Goal: Information Seeking & Learning: Understand process/instructions

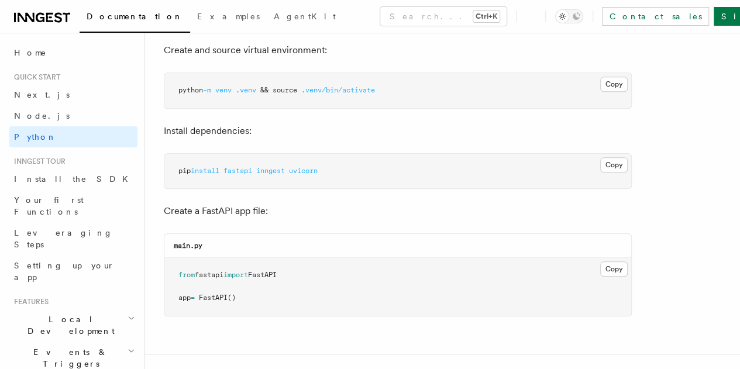
scroll to position [351, 0]
drag, startPoint x: 191, startPoint y: 172, endPoint x: 351, endPoint y: 175, distance: 160.4
click at [351, 175] on pre "pip install fastapi inngest uvicorn" at bounding box center [397, 171] width 467 height 35
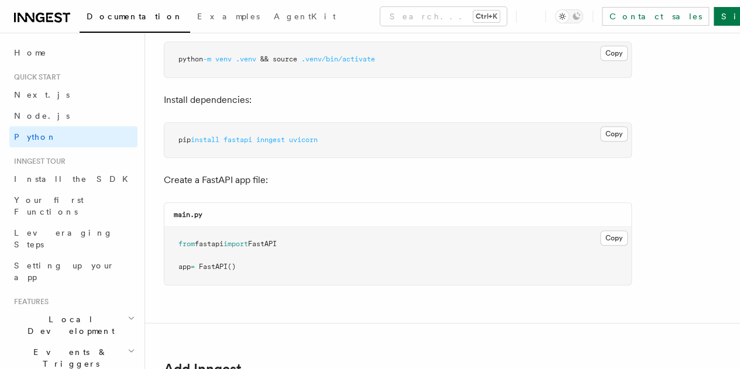
scroll to position [485, 0]
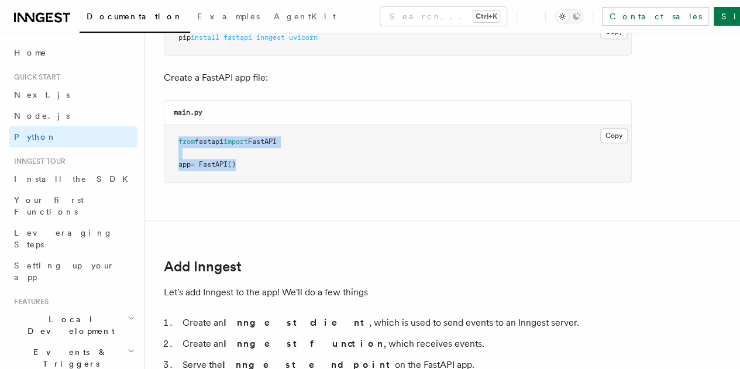
drag, startPoint x: 177, startPoint y: 140, endPoint x: 291, endPoint y: 173, distance: 118.7
click at [291, 173] on pre "from fastapi import FastAPI app = FastAPI ()" at bounding box center [397, 154] width 467 height 58
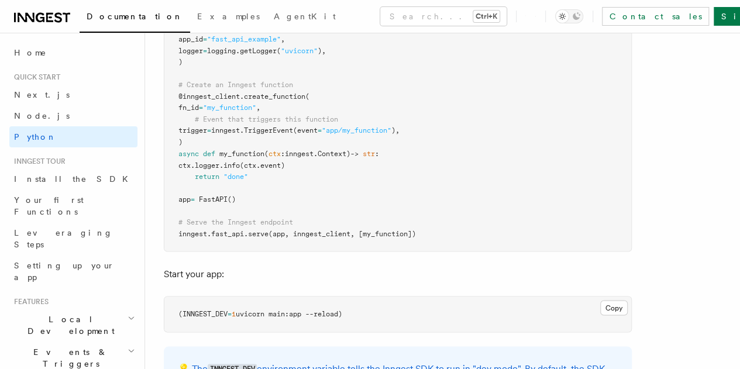
scroll to position [956, 0]
click at [393, 178] on pre "import logging from fastapi import FastAPI import inngest import inngest . fast…" at bounding box center [397, 95] width 467 height 309
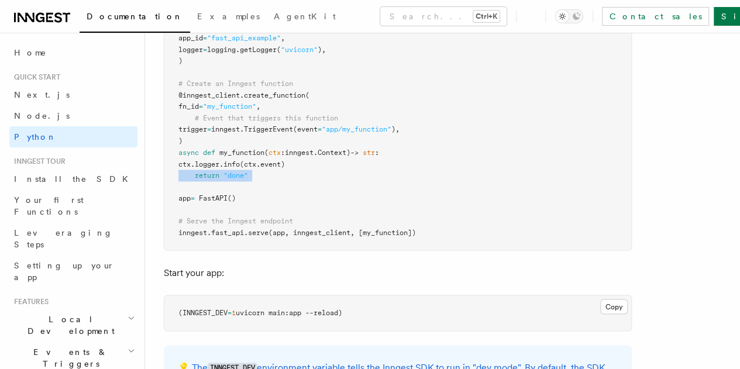
click at [393, 178] on pre "import logging from fastapi import FastAPI import inngest import inngest . fast…" at bounding box center [397, 95] width 467 height 309
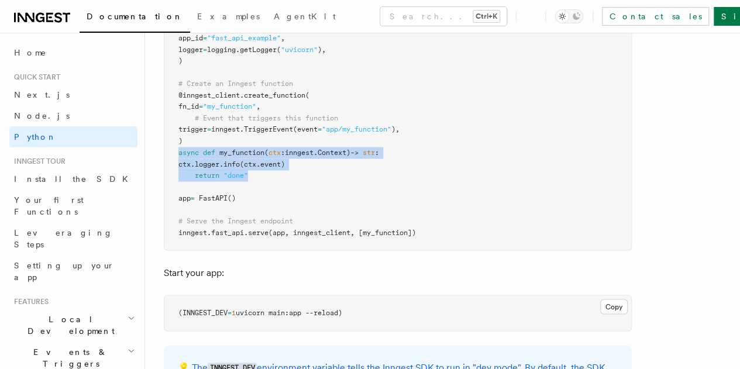
drag, startPoint x: 302, startPoint y: 176, endPoint x: 180, endPoint y: 146, distance: 125.3
click at [180, 146] on pre "import logging from fastapi import FastAPI import inngest import inngest . fast…" at bounding box center [397, 95] width 467 height 309
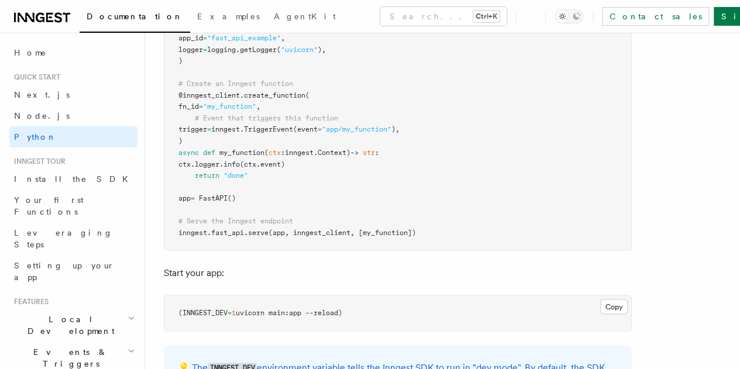
click at [425, 196] on pre "import logging from fastapi import FastAPI import inngest import inngest . fast…" at bounding box center [397, 95] width 467 height 309
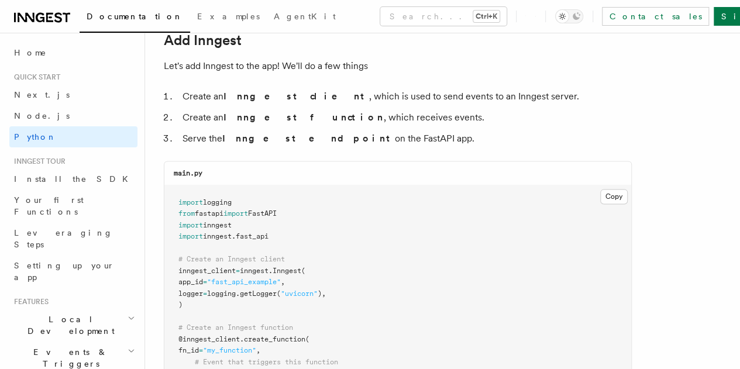
scroll to position [713, 0]
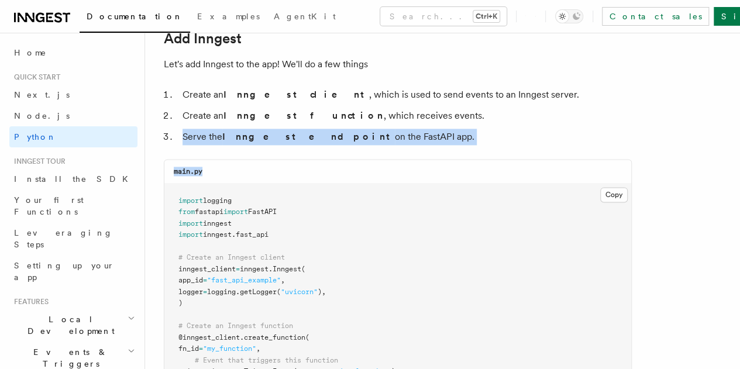
drag, startPoint x: 182, startPoint y: 136, endPoint x: 388, endPoint y: 145, distance: 206.2
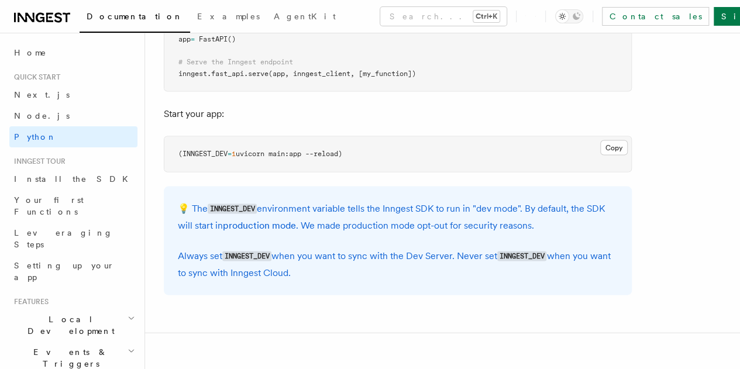
scroll to position [1115, 0]
drag, startPoint x: 191, startPoint y: 153, endPoint x: 322, endPoint y: 154, distance: 130.5
click at [322, 154] on span "(INNGEST_DEV = 1 uvicorn main:app --reload)" at bounding box center [260, 153] width 164 height 8
click at [322, 154] on span "uvicorn main:app --reload)" at bounding box center [289, 153] width 107 height 8
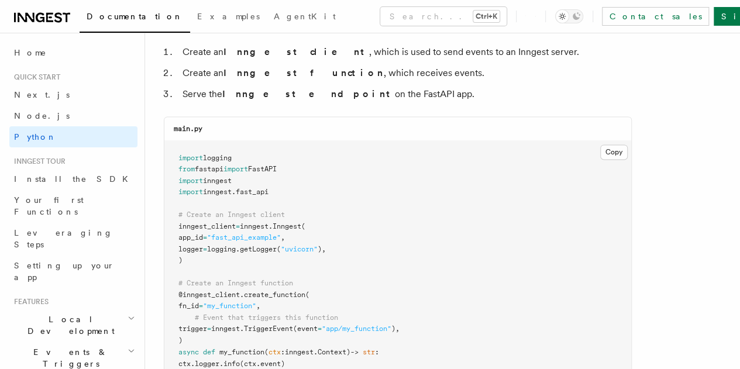
scroll to position [757, 0]
drag, startPoint x: 423, startPoint y: 54, endPoint x: 472, endPoint y: 53, distance: 49.2
click at [472, 53] on li "Create an Inngest client , which is used to send events to an Inngest server." at bounding box center [405, 51] width 453 height 16
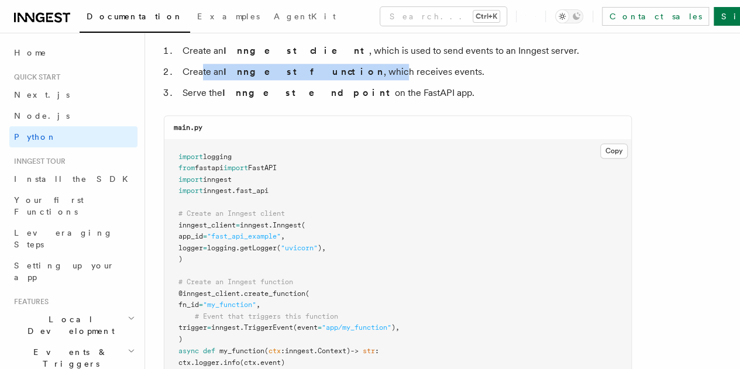
drag, startPoint x: 201, startPoint y: 71, endPoint x: 320, endPoint y: 75, distance: 119.5
click at [320, 75] on li "Create an Inngest function , which receives events." at bounding box center [405, 72] width 453 height 16
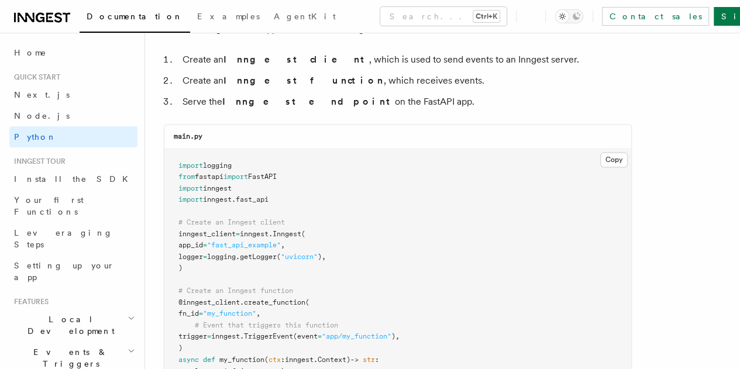
scroll to position [748, 0]
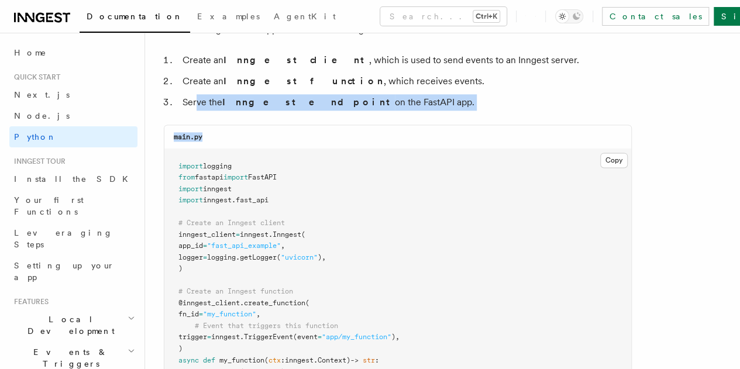
drag, startPoint x: 197, startPoint y: 98, endPoint x: 391, endPoint y: 112, distance: 194.8
